Goal: Task Accomplishment & Management: Use online tool/utility

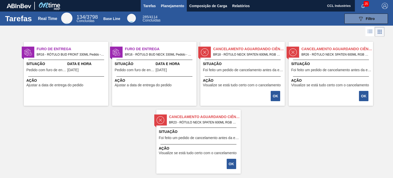
click at [163, 9] on span "Planejamento" at bounding box center [172, 6] width 23 height 6
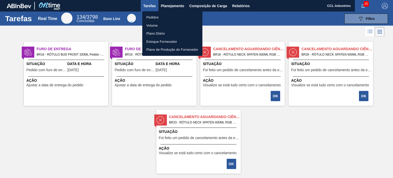
click at [159, 19] on li "Pedidos" at bounding box center [172, 17] width 60 height 8
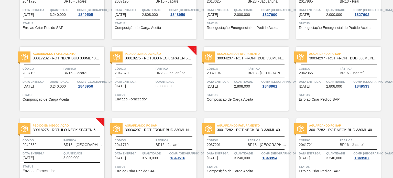
scroll to position [358, 0]
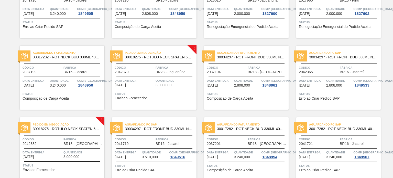
click at [141, 70] on div "Código 2042379" at bounding box center [135, 69] width 40 height 9
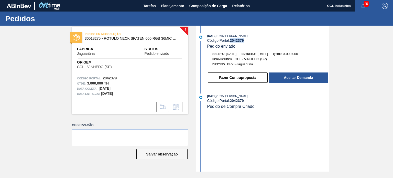
drag, startPoint x: 249, startPoint y: 42, endPoint x: 231, endPoint y: 41, distance: 18.9
click at [231, 41] on div "Código Portal: 2042379" at bounding box center [267, 40] width 121 height 4
copy strong "2042379"
click at [302, 72] on div "Fazer Contraproposta Aceitar Demanda" at bounding box center [263, 76] width 132 height 14
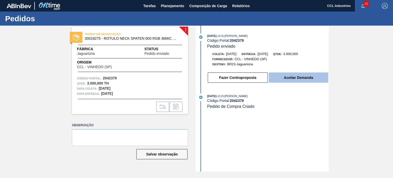
click at [302, 74] on button "Aceitar Demanda" at bounding box center [298, 77] width 60 height 10
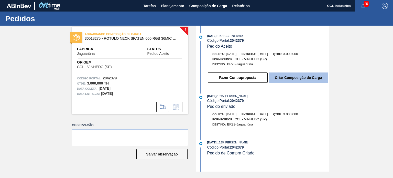
click at [314, 80] on button "Criar Composição de Carga" at bounding box center [298, 77] width 60 height 10
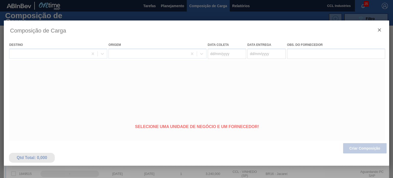
type coleta "[DATE]"
type entrega "[DATE]"
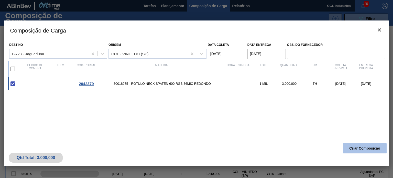
click at [353, 148] on button "Criar Composição" at bounding box center [364, 148] width 43 height 10
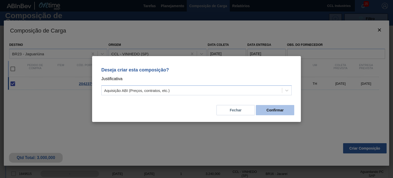
click at [270, 111] on button "Confirmar" at bounding box center [275, 110] width 38 height 10
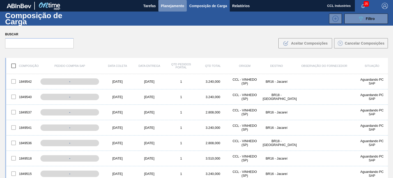
click at [175, 10] on button "Planejamento" at bounding box center [172, 6] width 28 height 12
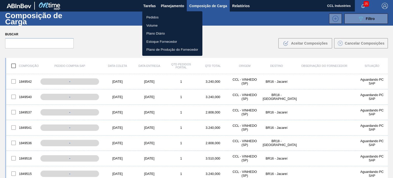
click at [164, 16] on li "Pedidos" at bounding box center [172, 17] width 60 height 8
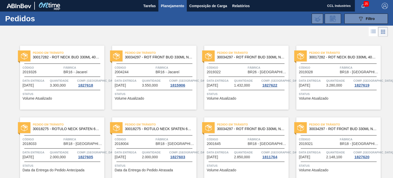
scroll to position [341, 0]
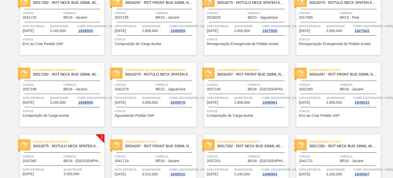
click at [144, 90] on div "Código 2042379" at bounding box center [135, 86] width 40 height 9
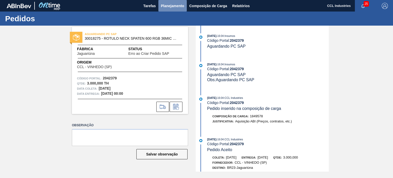
click at [174, 7] on span "Planejamento" at bounding box center [172, 6] width 23 height 6
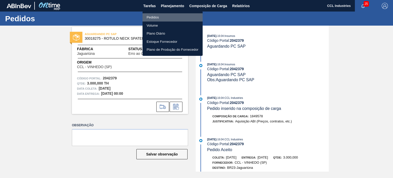
click at [161, 16] on li "Pedidos" at bounding box center [172, 17] width 60 height 8
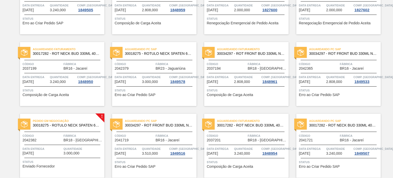
scroll to position [409, 0]
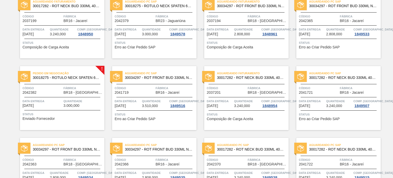
click at [38, 99] on span "Data entrega" at bounding box center [42, 100] width 40 height 5
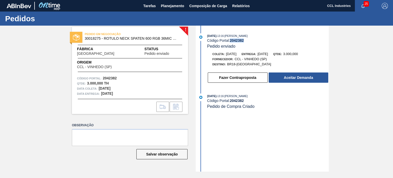
drag, startPoint x: 244, startPoint y: 42, endPoint x: 231, endPoint y: 41, distance: 13.8
click at [231, 41] on div "Código Portal: 2042382" at bounding box center [267, 40] width 121 height 4
copy strong "2042382"
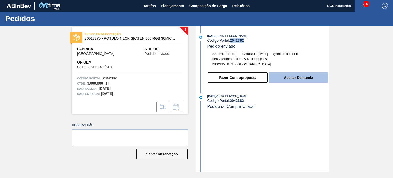
click at [302, 80] on button "Aceitar Demanda" at bounding box center [298, 77] width 60 height 10
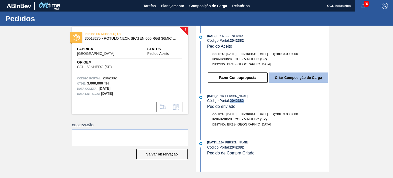
click at [297, 81] on button "Criar Composição de Carga" at bounding box center [298, 77] width 60 height 10
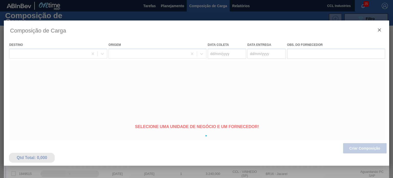
type coleta "[DATE]"
type entrega "[DATE]"
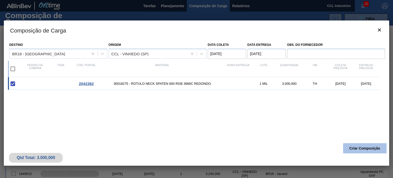
click at [356, 148] on button "Criar Composição" at bounding box center [364, 148] width 43 height 10
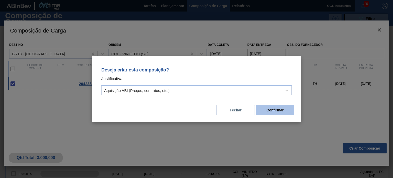
click at [281, 109] on button "Confirmar" at bounding box center [275, 110] width 38 height 10
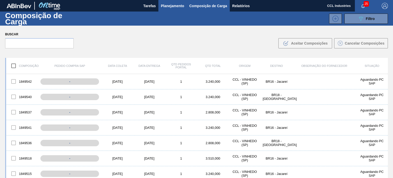
click at [166, 3] on span "Planejamento" at bounding box center [172, 6] width 23 height 6
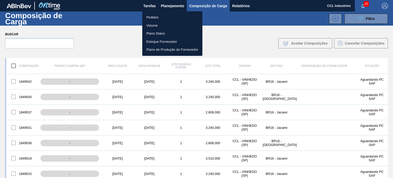
click at [160, 14] on li "Pedidos" at bounding box center [172, 17] width 60 height 8
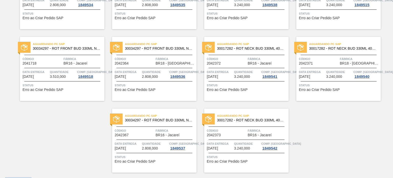
scroll to position [594, 0]
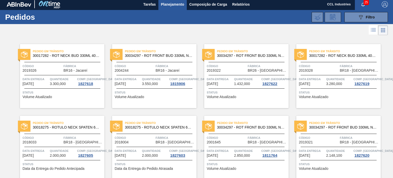
scroll to position [0, 0]
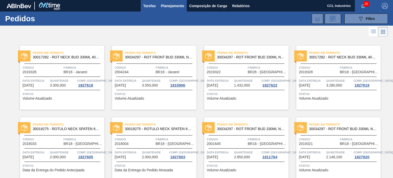
click at [143, 6] on span "Tarefas" at bounding box center [149, 6] width 13 height 6
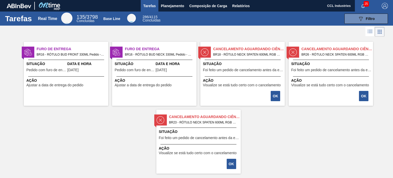
click at [239, 72] on div "Situação Foi feito um pedido de cancelamento antes da etapa de aguardando fatur…" at bounding box center [243, 67] width 81 height 13
